Goal: Find specific page/section: Find specific page/section

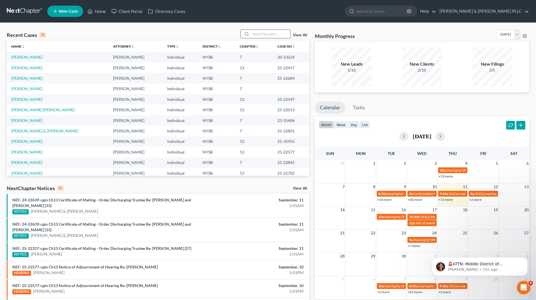
click at [284, 33] on input "search" at bounding box center [270, 34] width 39 height 8
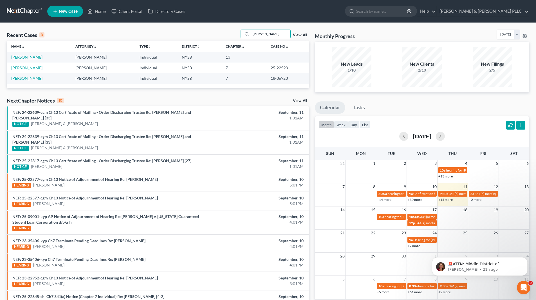
type input "[PERSON_NAME]"
click at [37, 58] on link "[PERSON_NAME]" at bounding box center [26, 57] width 31 height 5
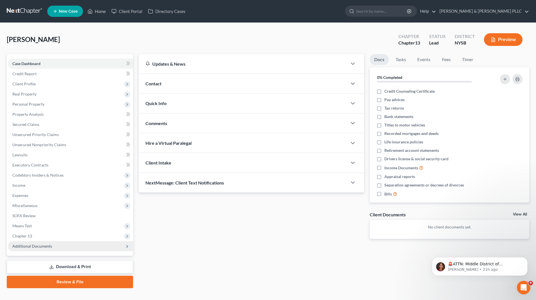
click at [33, 245] on span "Additional Documents" at bounding box center [32, 245] width 40 height 5
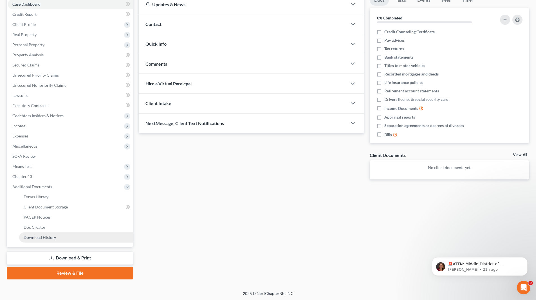
scroll to position [60, 0]
click at [53, 237] on span "Download History" at bounding box center [40, 236] width 32 height 5
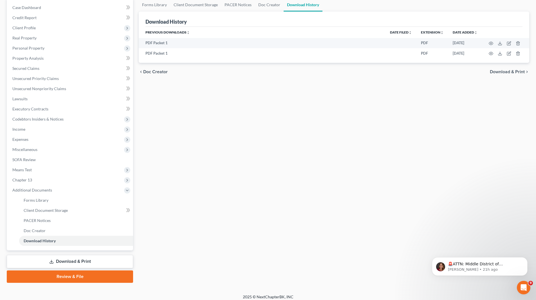
scroll to position [60, 0]
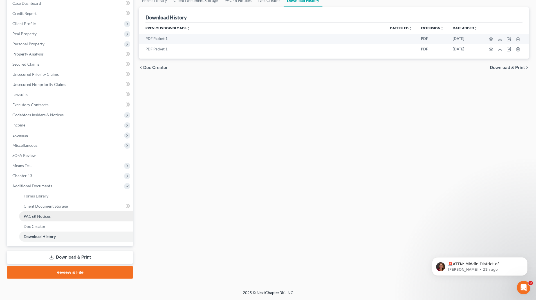
click at [36, 218] on span "PACER Notices" at bounding box center [37, 216] width 27 height 5
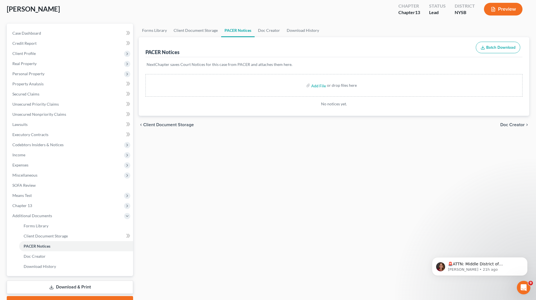
scroll to position [60, 0]
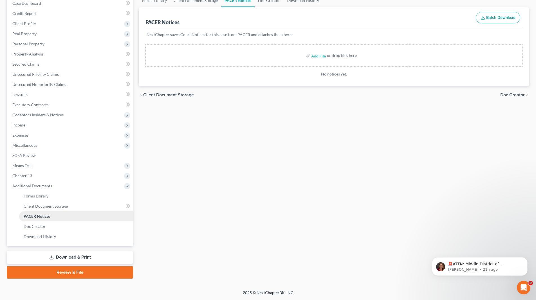
click at [58, 217] on link "PACER Notices" at bounding box center [76, 216] width 114 height 10
